Goal: Information Seeking & Learning: Learn about a topic

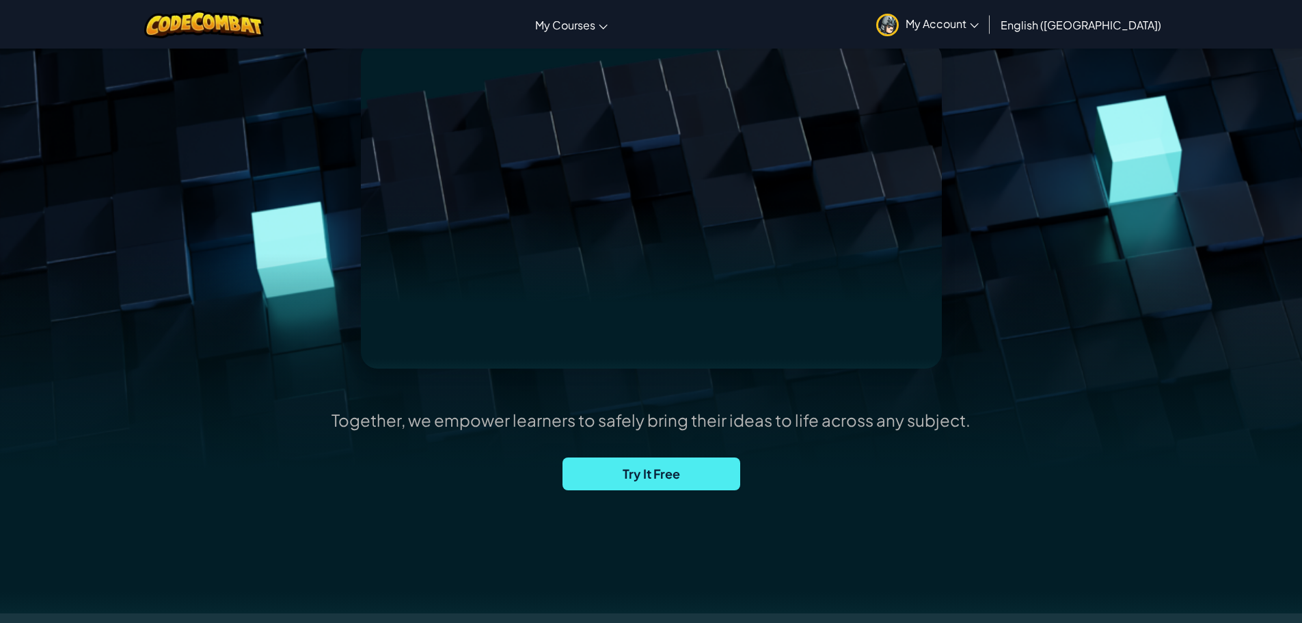
scroll to position [205, 0]
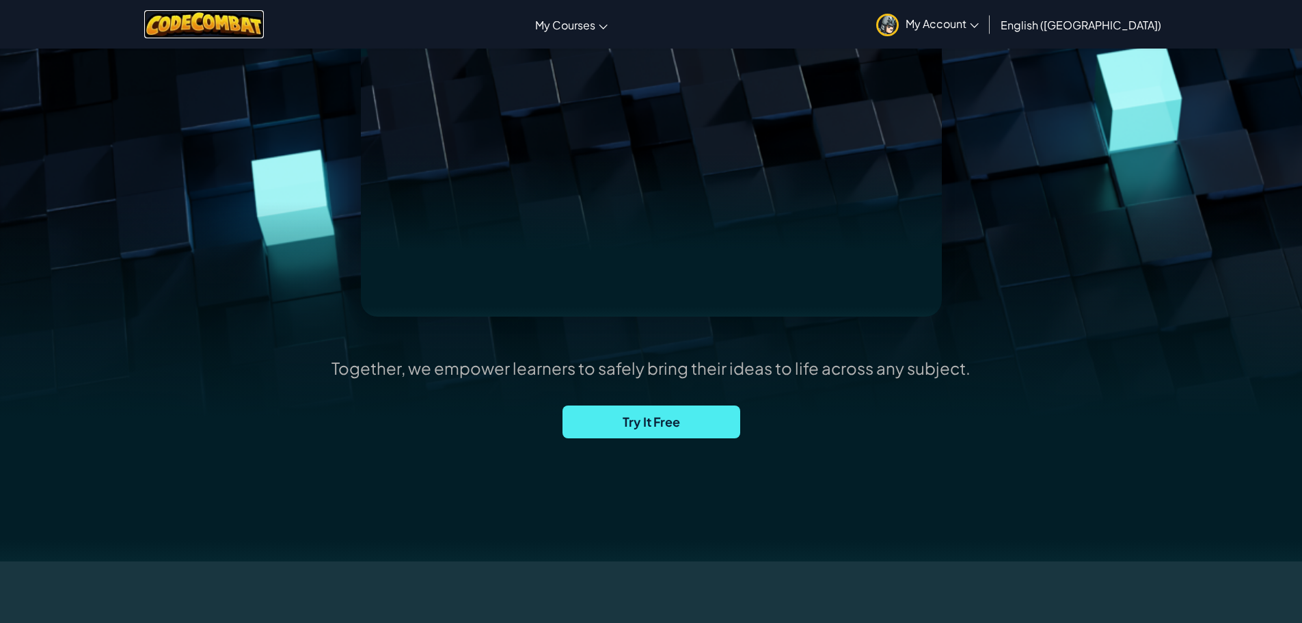
click at [254, 32] on img at bounding box center [204, 24] width 120 height 28
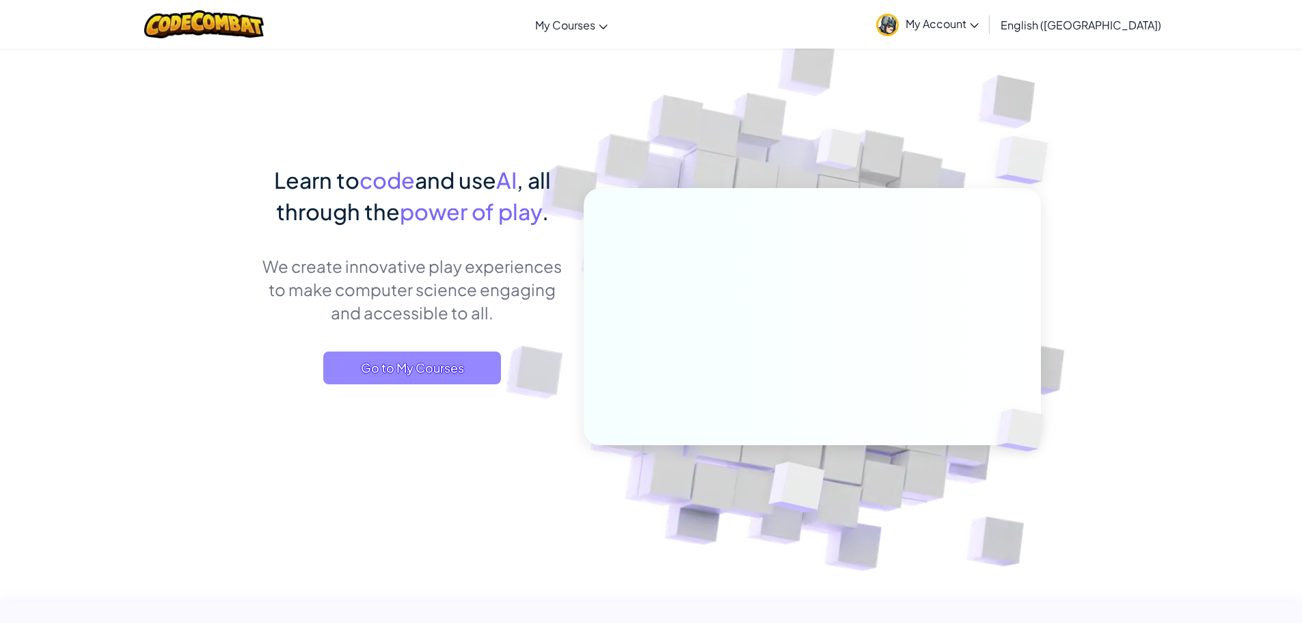
click at [435, 358] on span "Go to My Courses" at bounding box center [412, 367] width 178 height 33
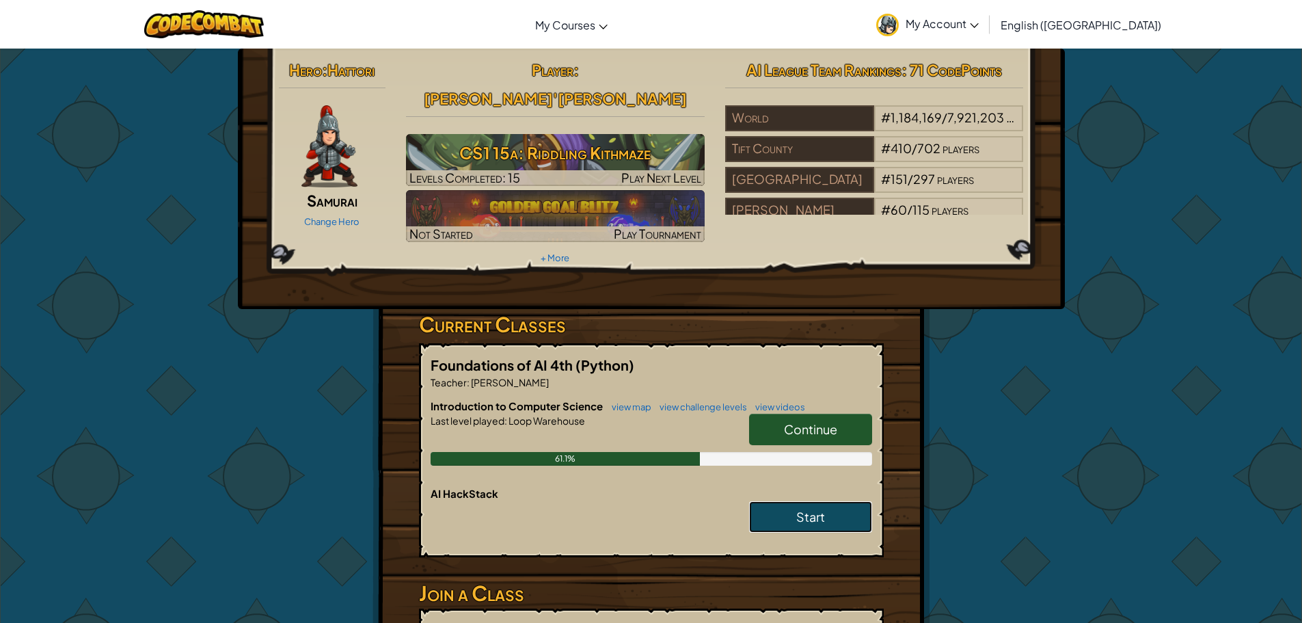
click at [782, 501] on link "Start" at bounding box center [810, 516] width 123 height 31
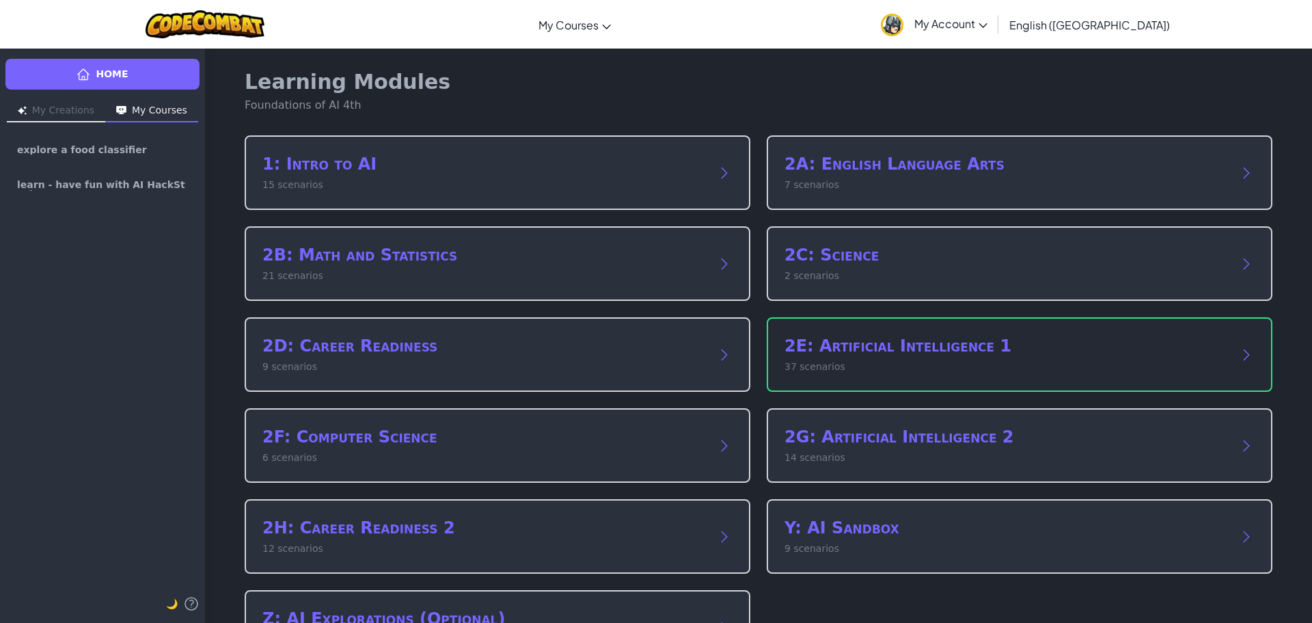
click at [895, 335] on div "2E: Artificial Intelligence 1 37 scenarios" at bounding box center [1020, 354] width 506 height 74
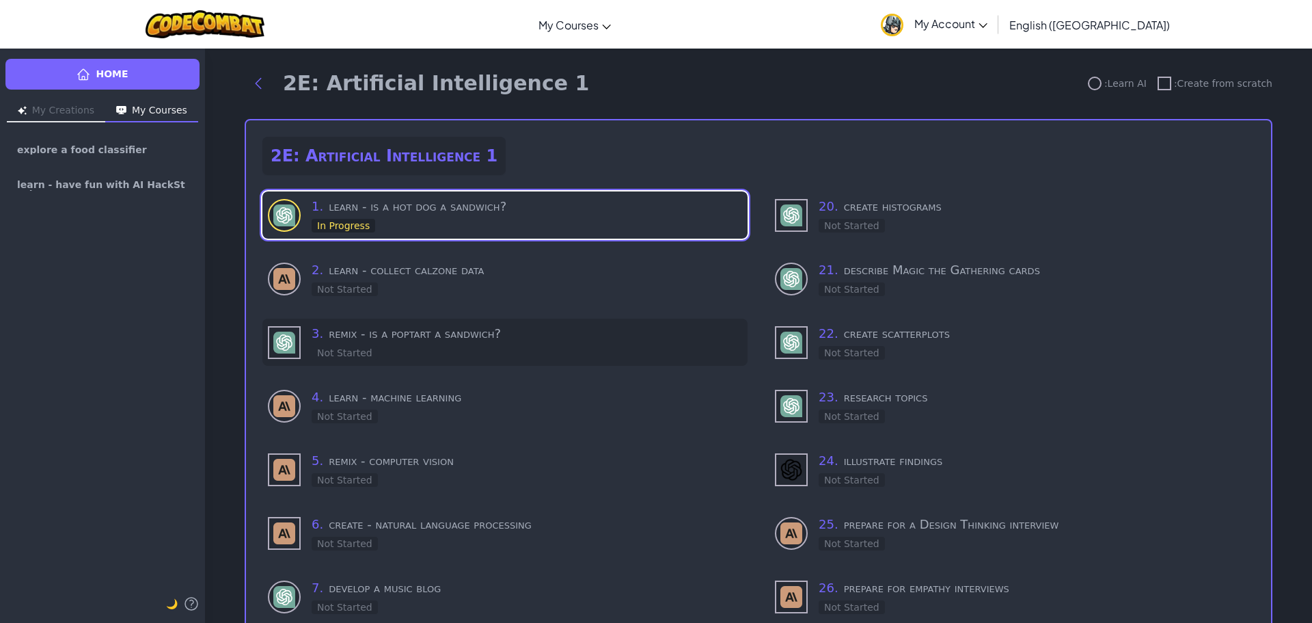
click at [482, 338] on h3 "3 . remix - is a poptart a sandwich?" at bounding box center [527, 333] width 431 height 19
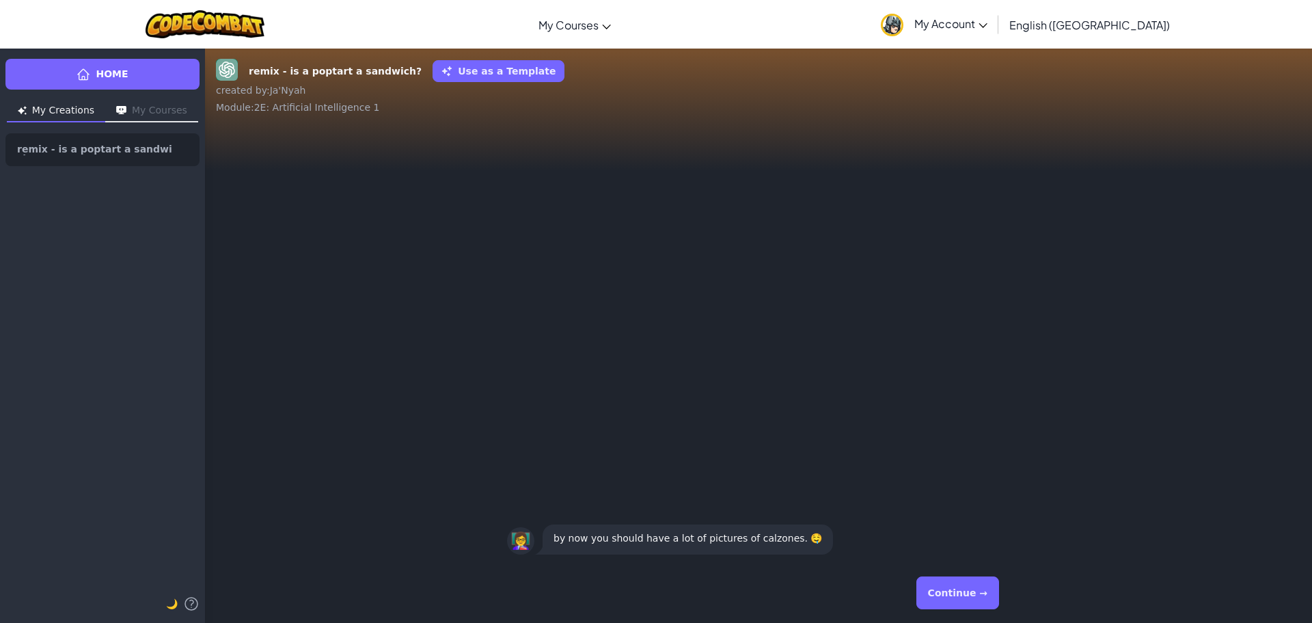
click at [951, 593] on button "Continue →" at bounding box center [958, 592] width 83 height 33
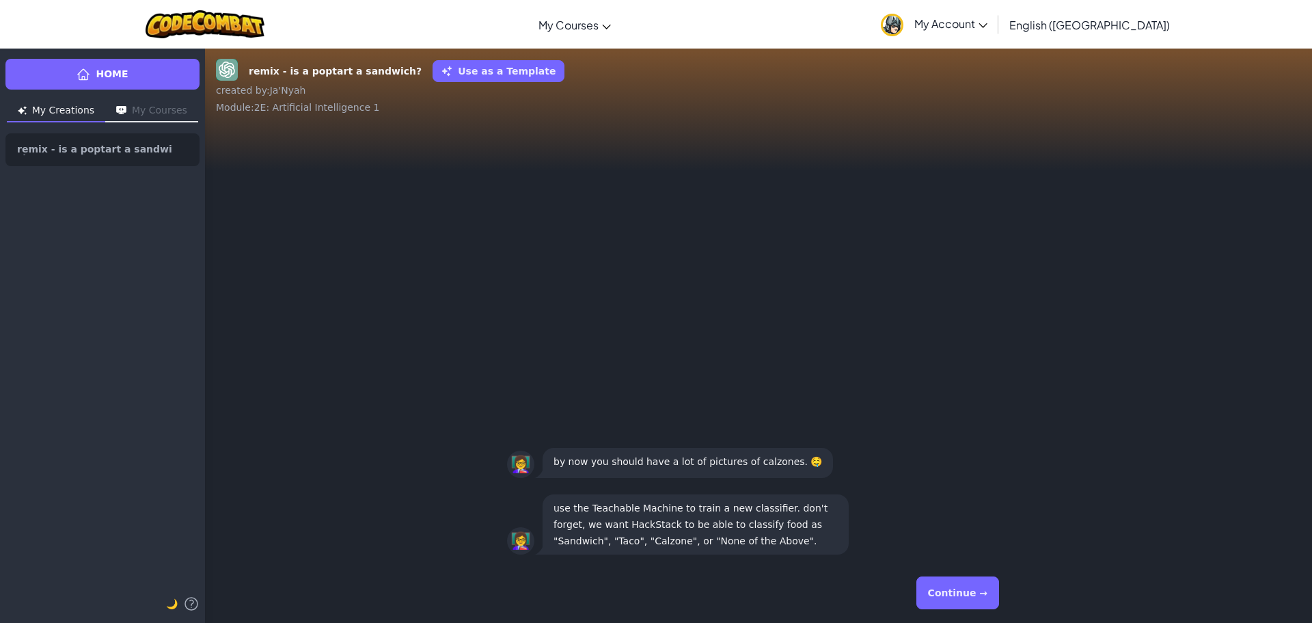
click at [964, 592] on button "Continue →" at bounding box center [958, 592] width 83 height 33
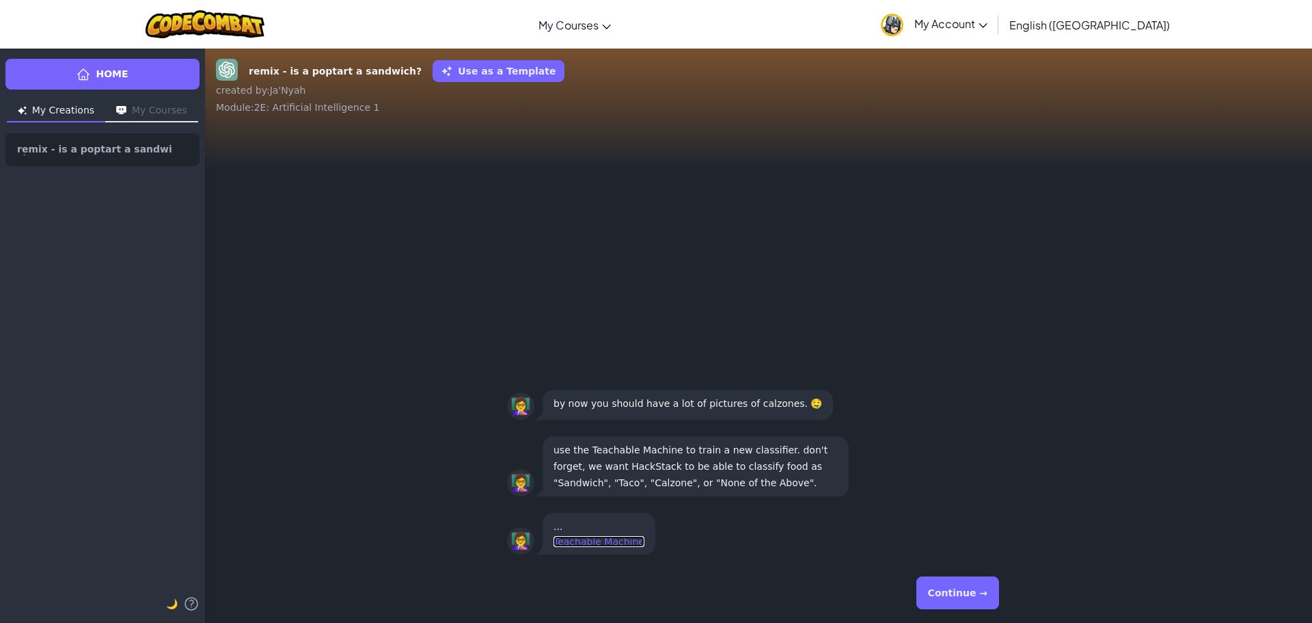
click at [598, 541] on link "Teachable Machine" at bounding box center [599, 541] width 91 height 11
click at [118, 154] on link "remix - is a poptart a sandwich?" at bounding box center [102, 149] width 194 height 33
drag, startPoint x: 412, startPoint y: 282, endPoint x: 357, endPoint y: 275, distance: 55.7
click at [222, 27] on img at bounding box center [206, 24] width 120 height 28
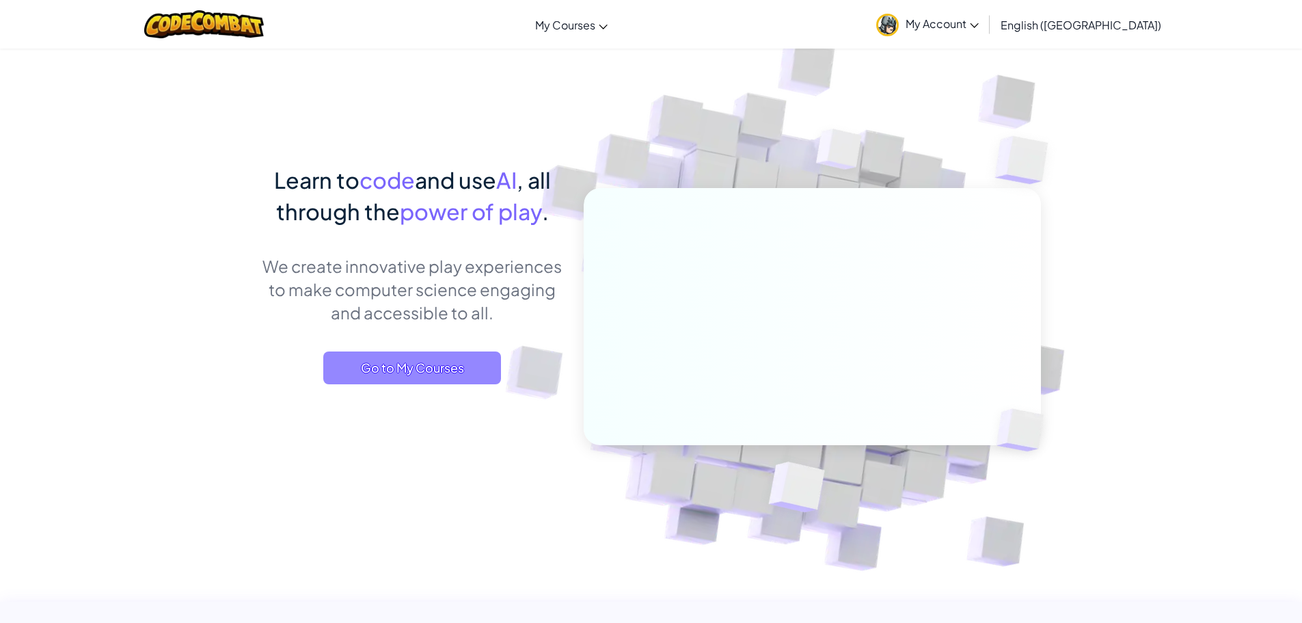
click at [380, 380] on span "Go to My Courses" at bounding box center [412, 367] width 178 height 33
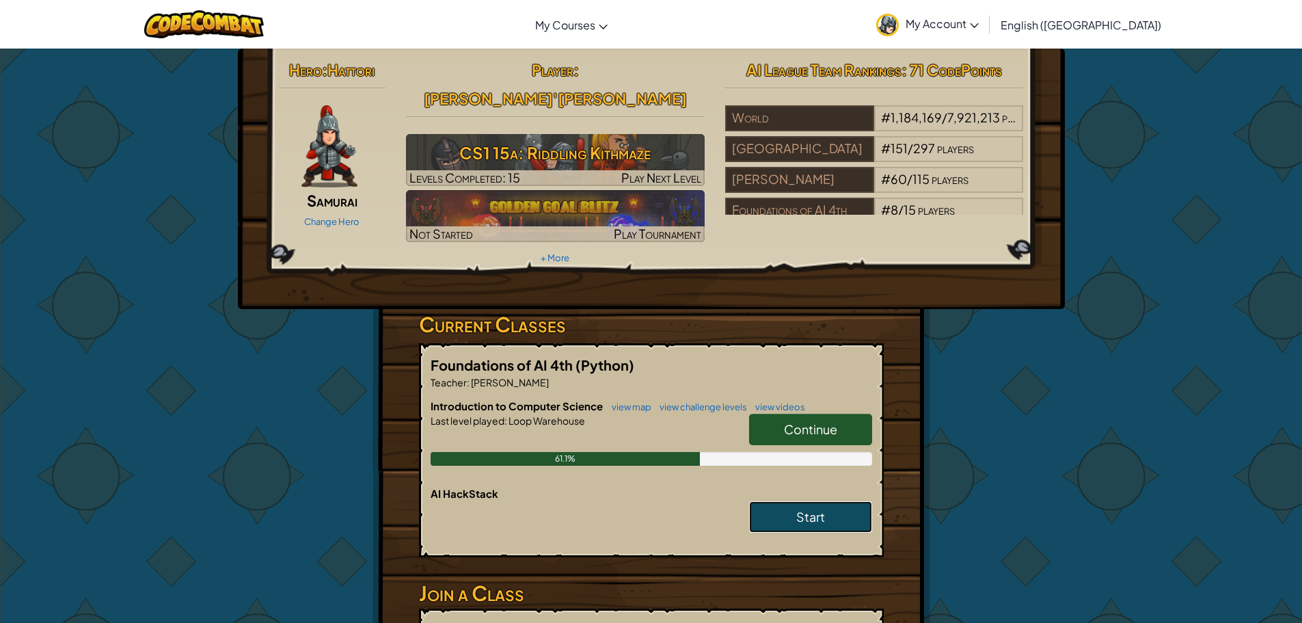
click at [820, 501] on link "Start" at bounding box center [810, 516] width 123 height 31
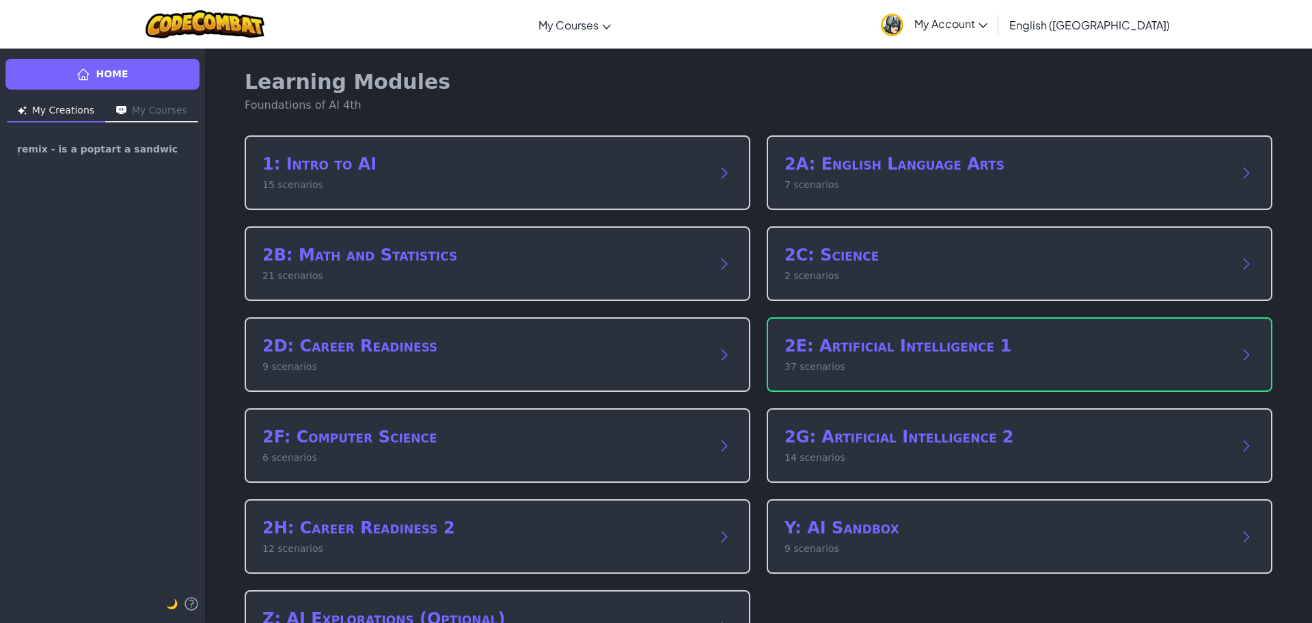
click at [878, 524] on h2 "Y: AI Sandbox" at bounding box center [1006, 528] width 443 height 22
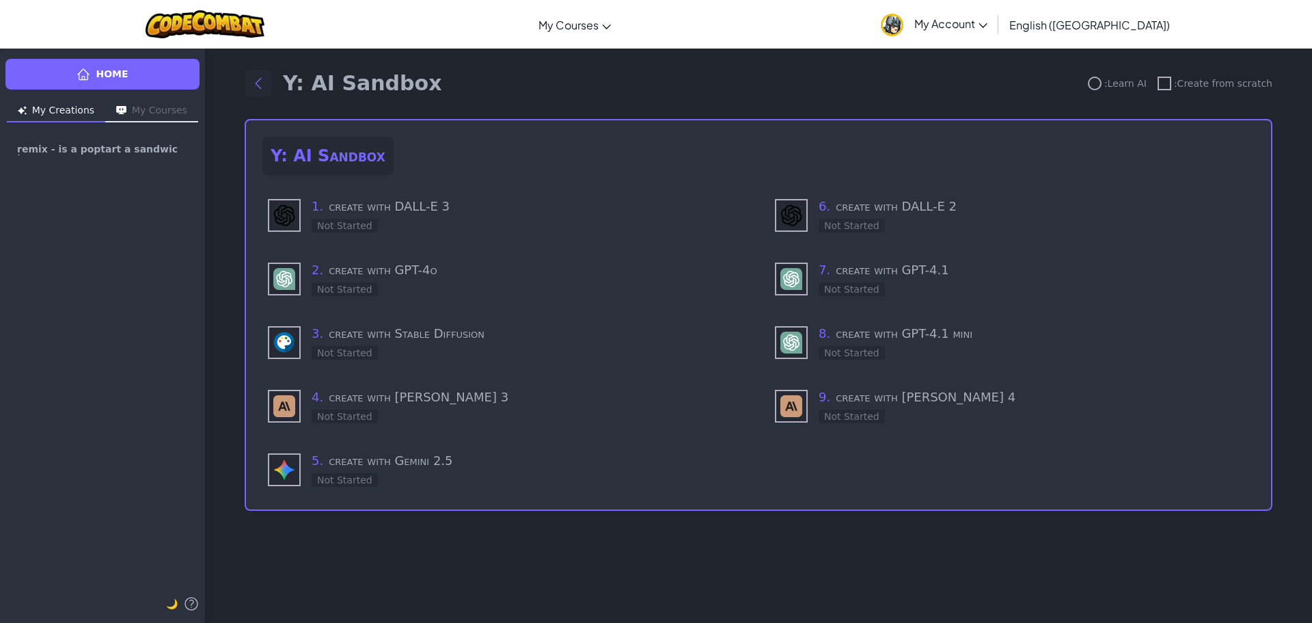
click at [259, 93] on button "Back to modules" at bounding box center [258, 83] width 27 height 27
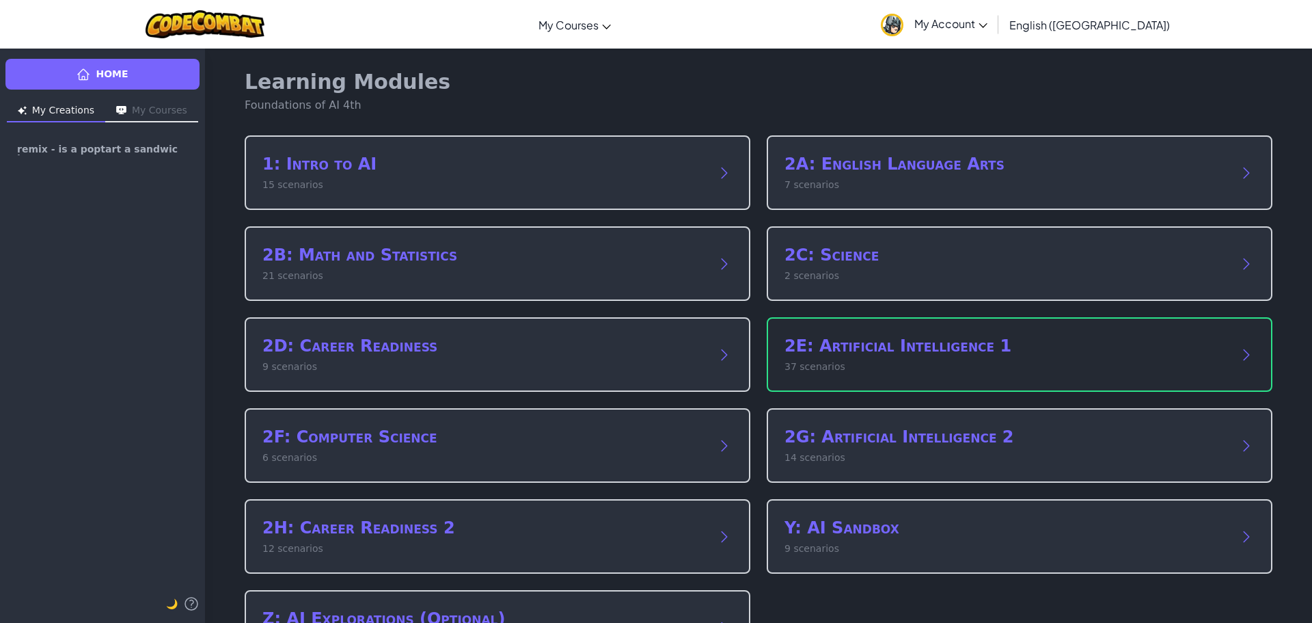
click at [855, 368] on p "37 scenarios" at bounding box center [1006, 366] width 443 height 14
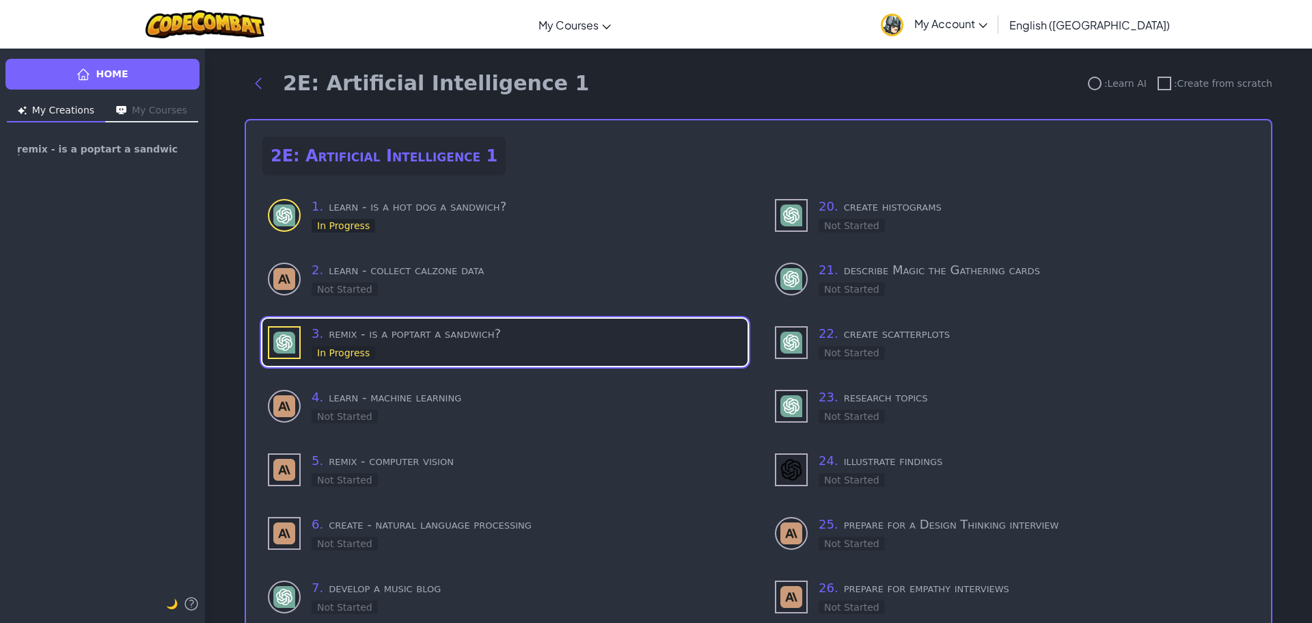
click at [519, 343] on div "3 . remix - is a poptart a sandwich? In Progress" at bounding box center [527, 342] width 431 height 36
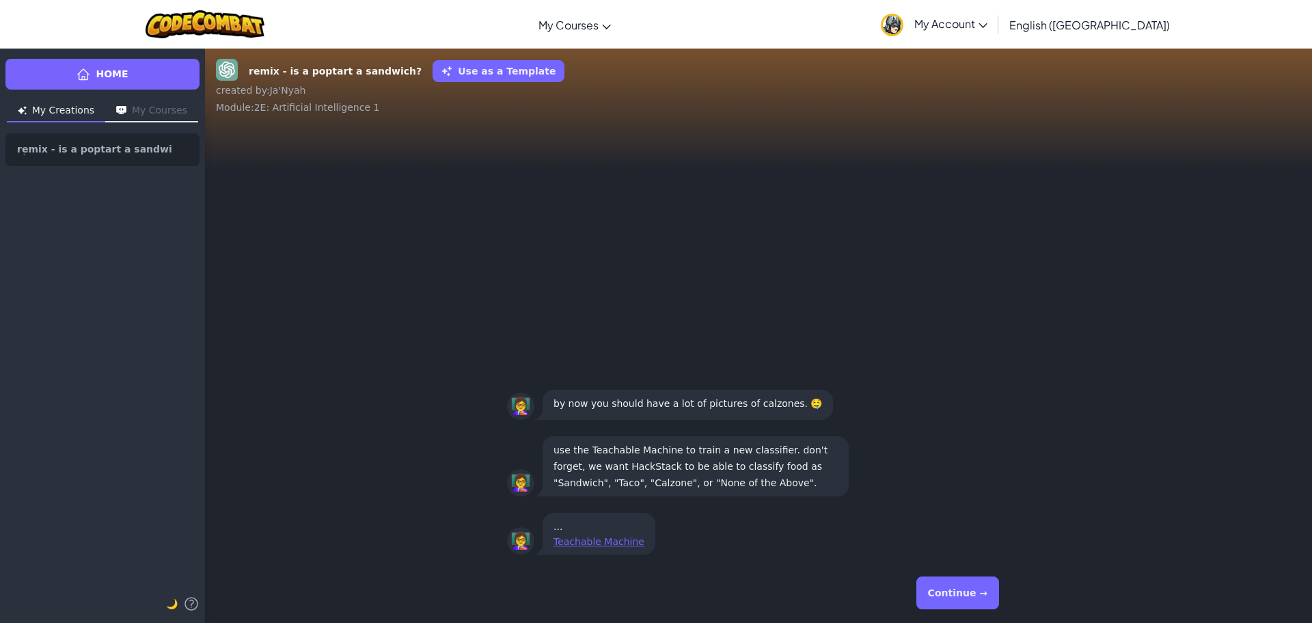
click at [947, 583] on button "Continue →" at bounding box center [958, 592] width 83 height 33
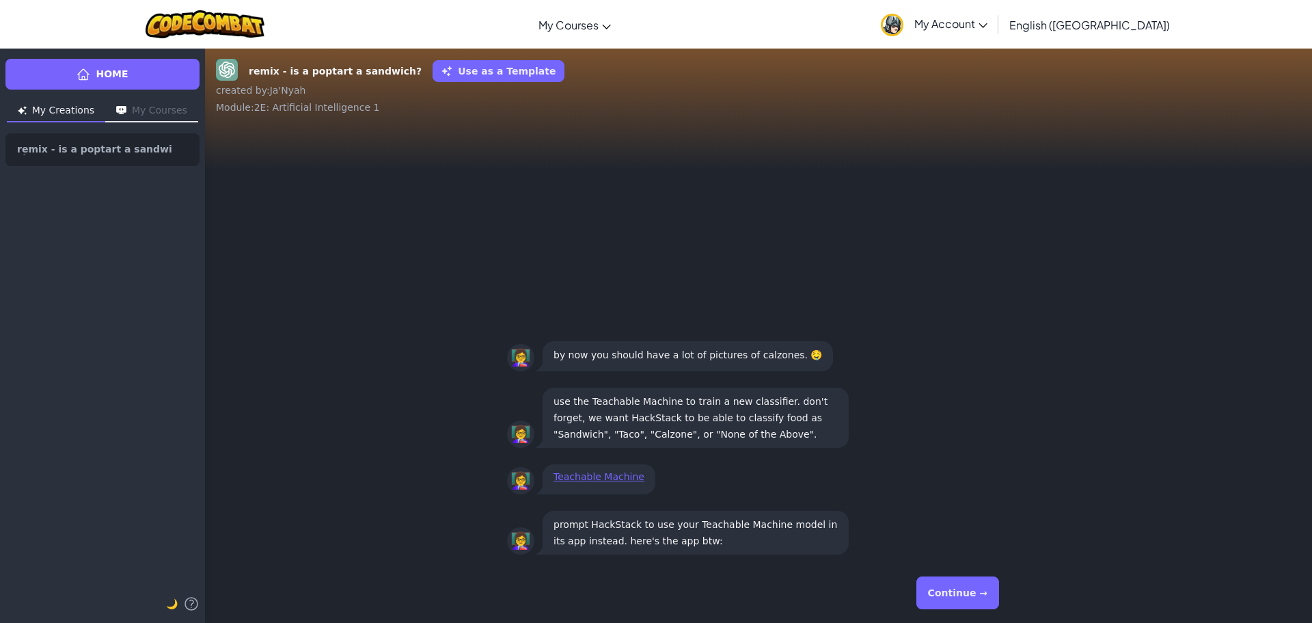
click at [955, 591] on button "Continue →" at bounding box center [958, 592] width 83 height 33
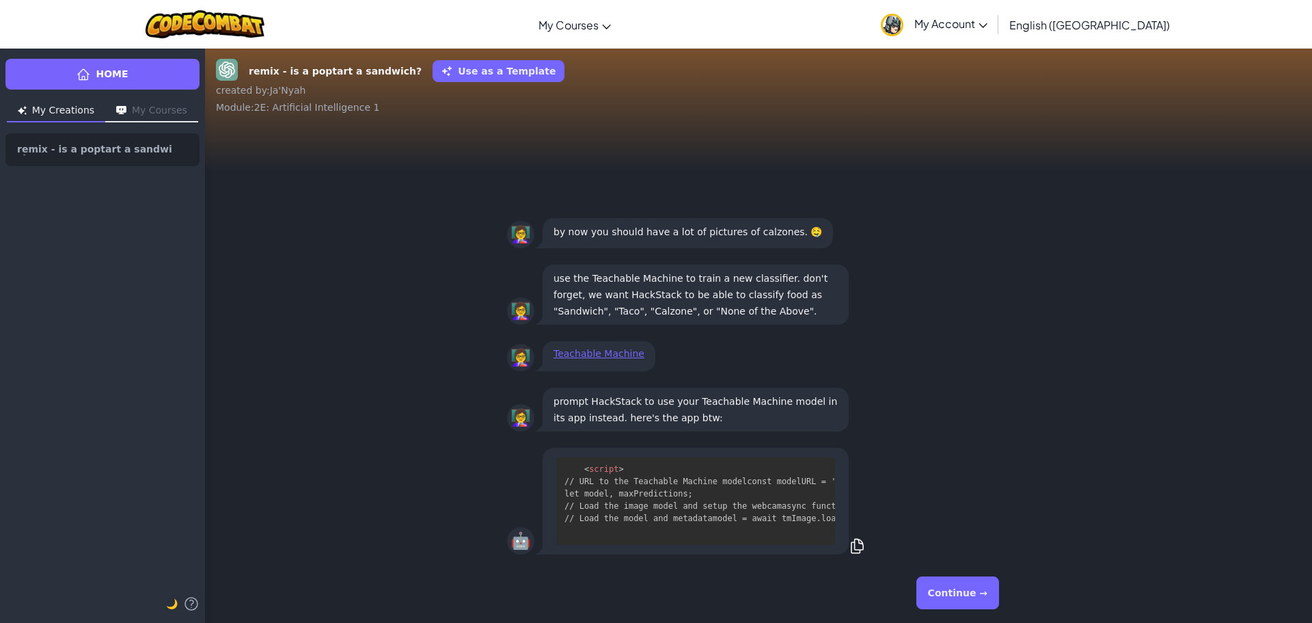
scroll to position [936, 0]
click at [948, 602] on button "Continue →" at bounding box center [958, 592] width 83 height 33
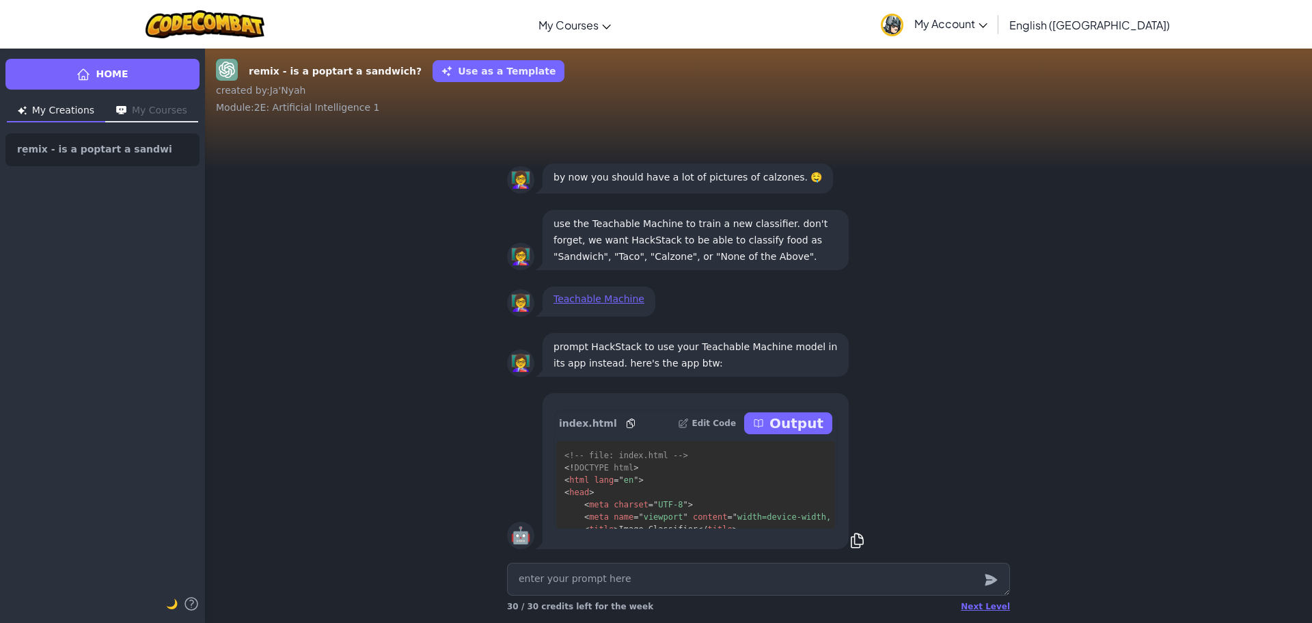
click at [791, 431] on p "Output" at bounding box center [797, 422] width 54 height 19
type textarea "x"
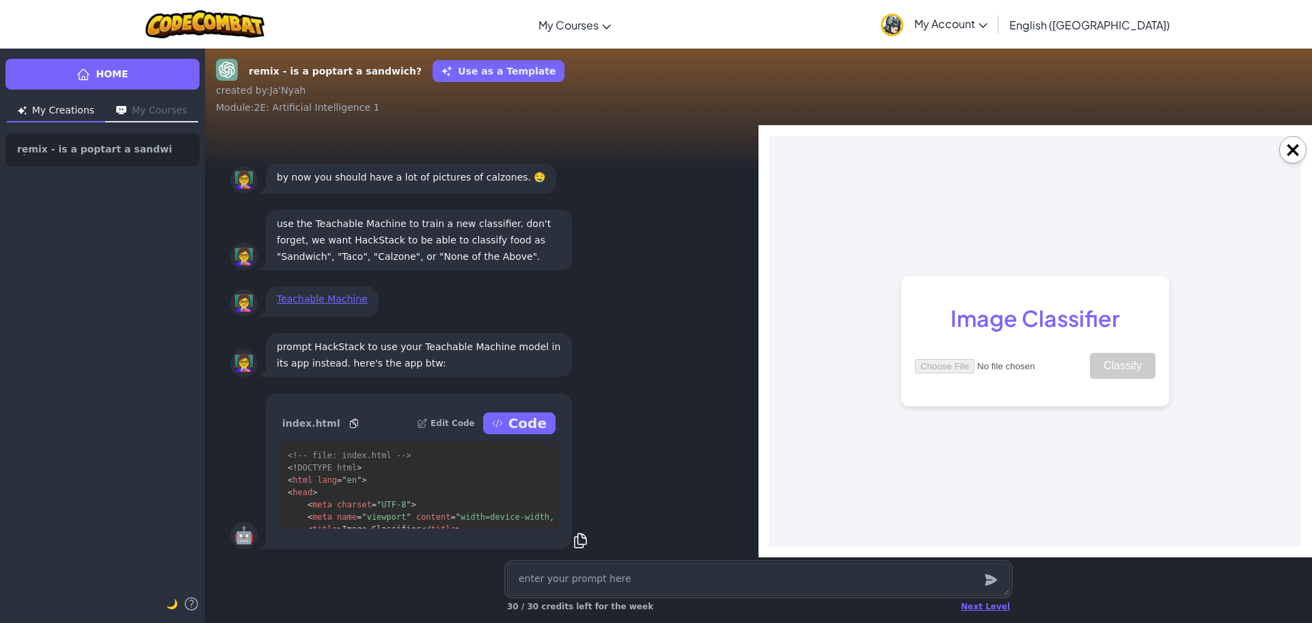
scroll to position [0, 0]
click at [961, 362] on input "file" at bounding box center [1001, 366] width 173 height 14
type input "C:\fakepath\download (9).jpg"
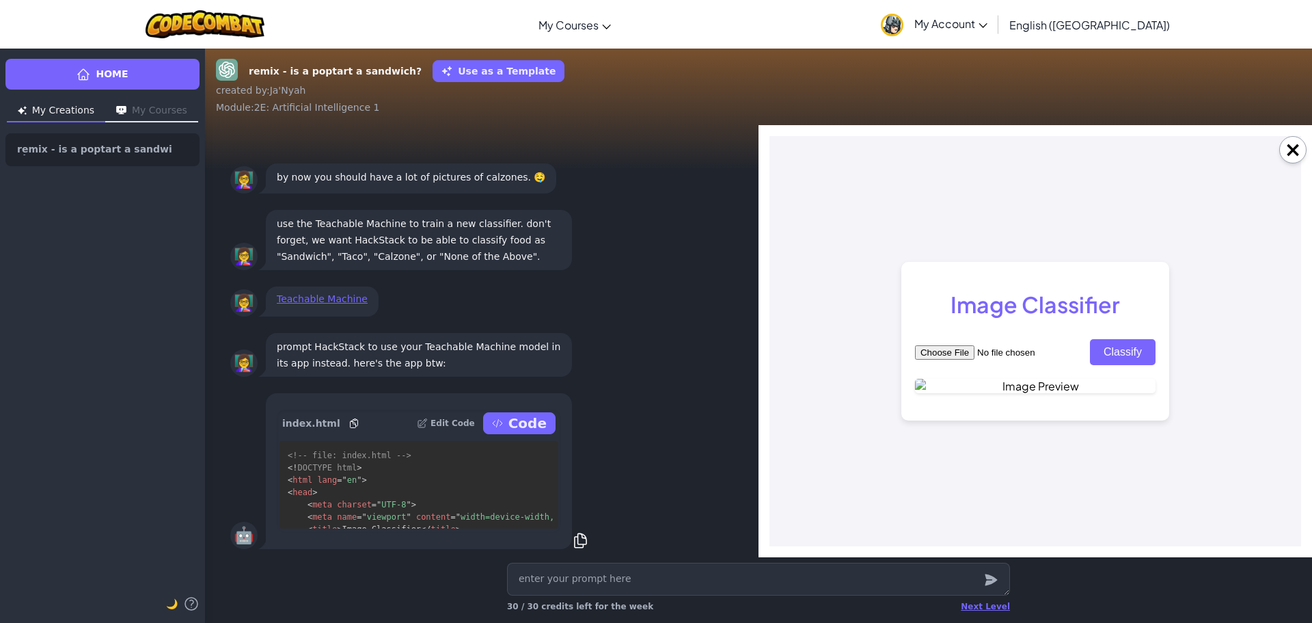
click at [1131, 339] on button "Classify" at bounding box center [1123, 352] width 66 height 26
click at [1110, 339] on button "Classify" at bounding box center [1123, 352] width 66 height 26
click at [1108, 339] on button "Classify" at bounding box center [1123, 352] width 66 height 26
click at [1109, 339] on button "Classify" at bounding box center [1123, 352] width 66 height 26
click at [1091, 315] on div "Image Classifier Classify" at bounding box center [1035, 341] width 268 height 159
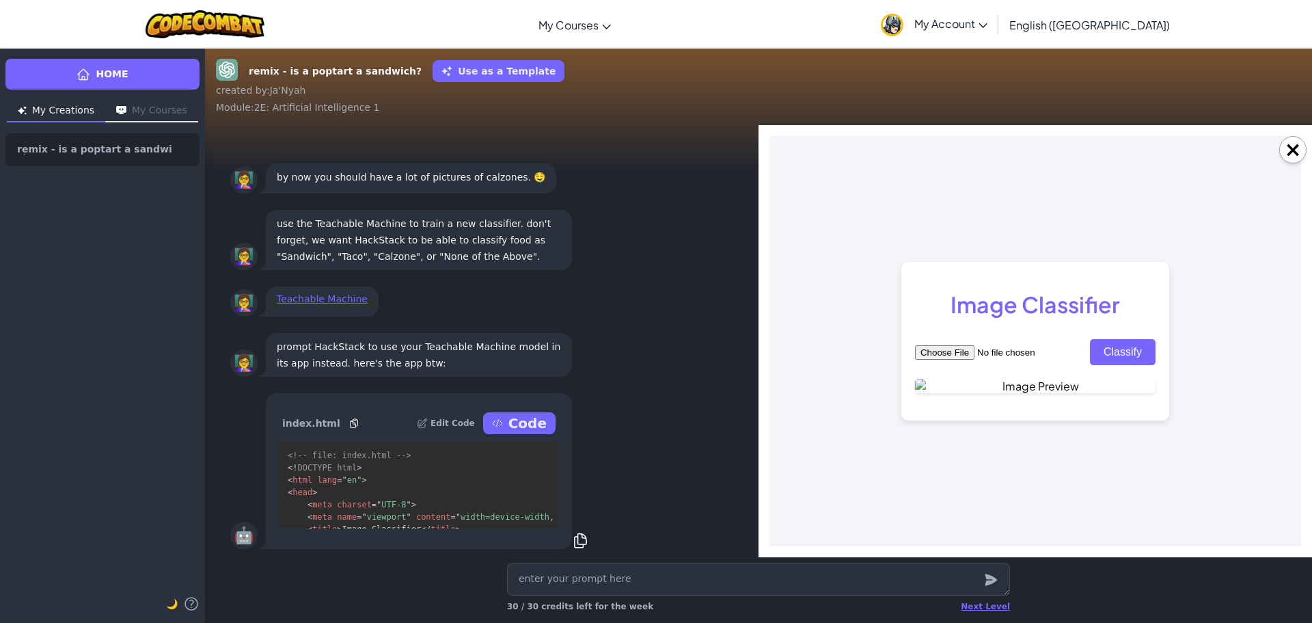
click at [874, 360] on body "Image Classifier Classify" at bounding box center [1036, 341] width 532 height 410
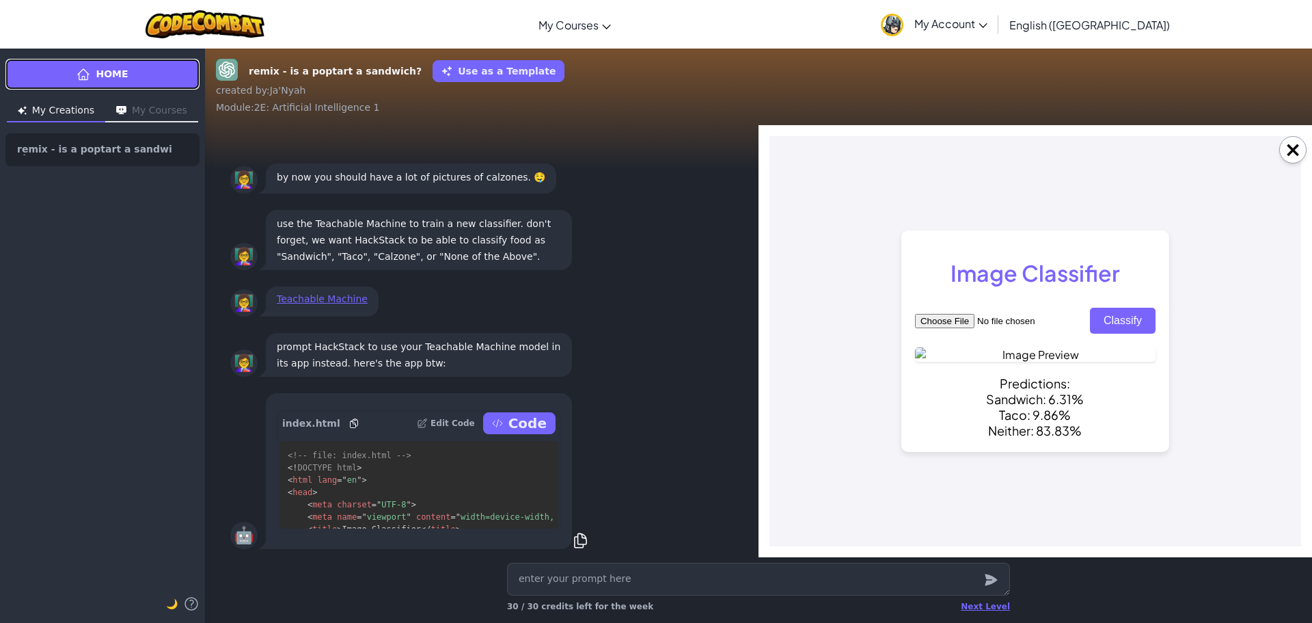
click at [86, 74] on icon at bounding box center [84, 75] width 14 height 14
type textarea "x"
